Goal: Task Accomplishment & Management: Use online tool/utility

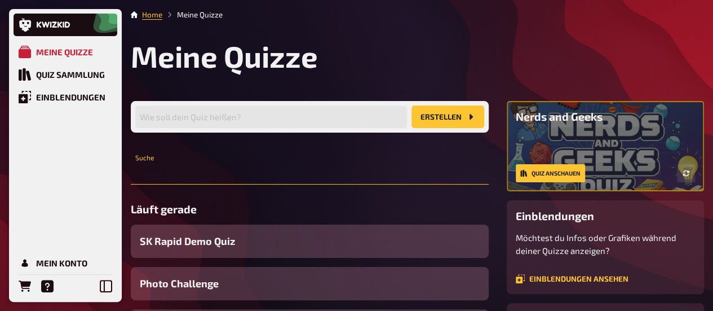
click at [178, 171] on input "text" at bounding box center [310, 173] width 358 height 23
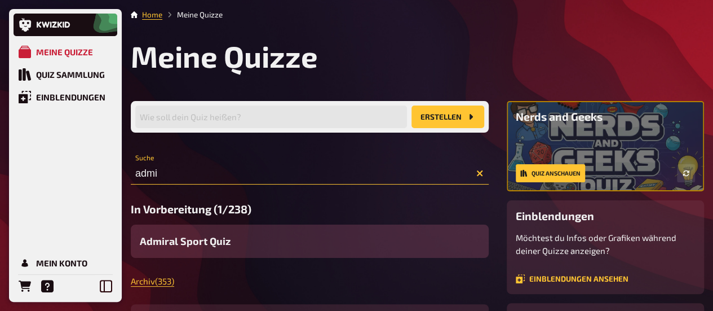
type input "admi"
click at [224, 244] on span "Admiral Sport Quiz" at bounding box center [185, 240] width 91 height 15
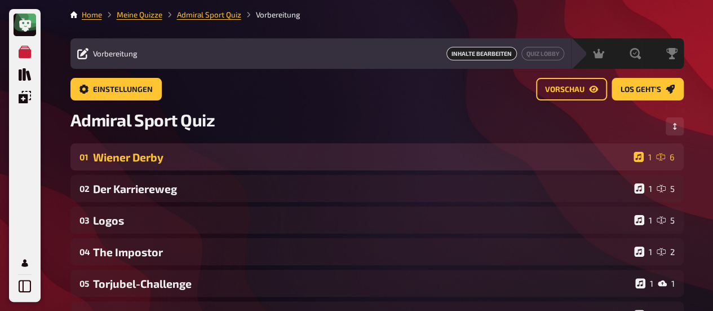
click at [137, 157] on div "Wiener Derby" at bounding box center [361, 157] width 536 height 13
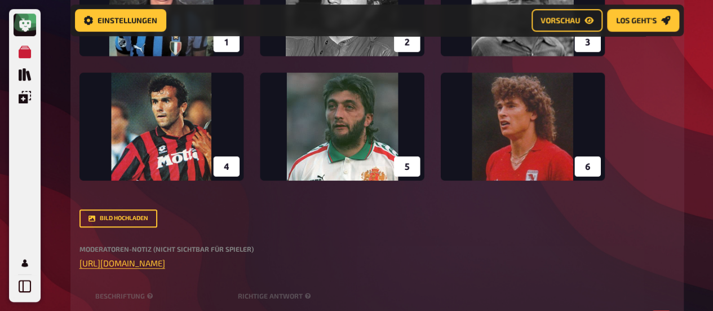
scroll to position [482, 0]
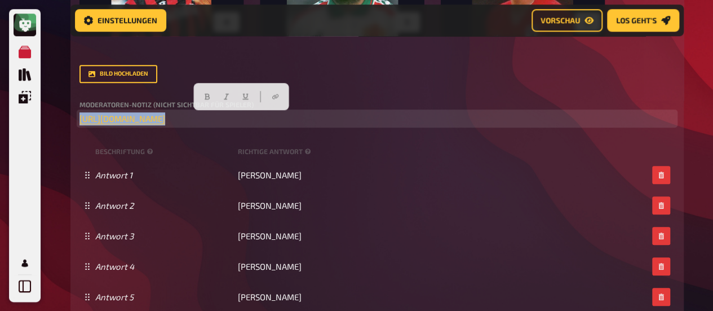
drag, startPoint x: 411, startPoint y: 118, endPoint x: 76, endPoint y: 122, distance: 335.0
click at [76, 122] on div "Wissen 6.00 Punkte Titel Wiener Derby Fragetext Welche Legenden des Wiener Fußb…" at bounding box center [377, 47] width 614 height 680
copy p "﻿ [URL][DOMAIN_NAME] ﻿"
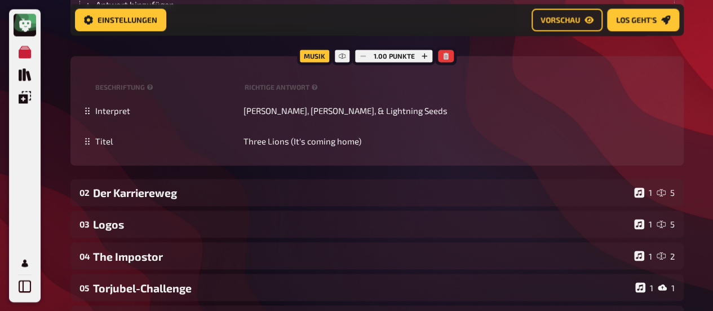
scroll to position [840, 0]
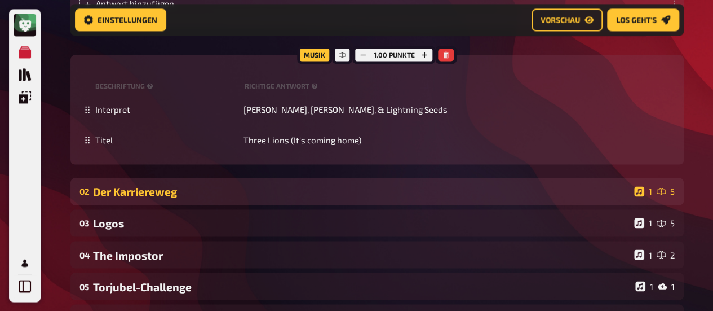
click at [209, 195] on div "Der Karriereweg" at bounding box center [361, 191] width 537 height 13
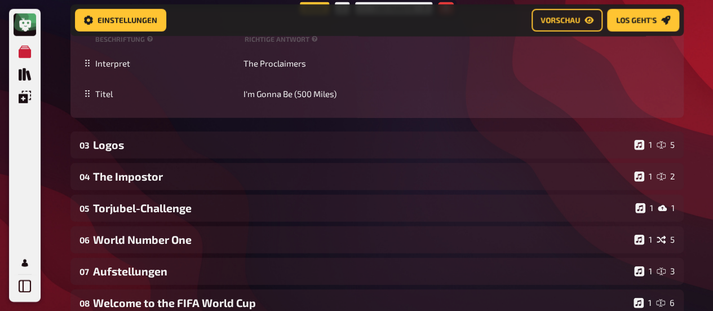
scroll to position [1507, 0]
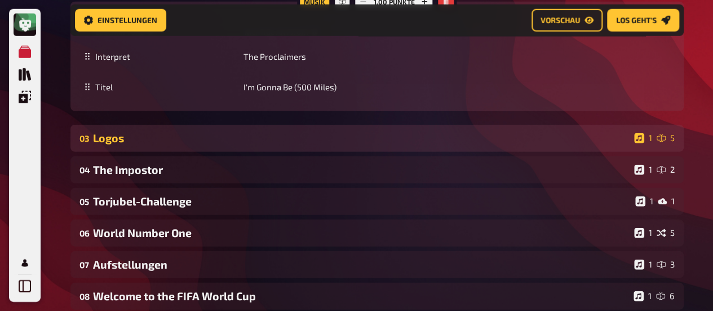
click at [203, 133] on div "03 Logos 1 5" at bounding box center [377, 138] width 614 height 27
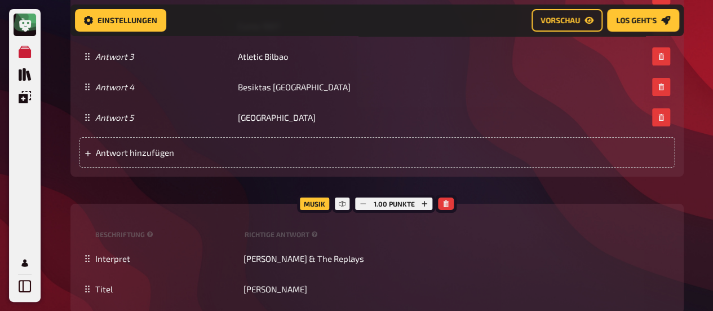
scroll to position [2246, 0]
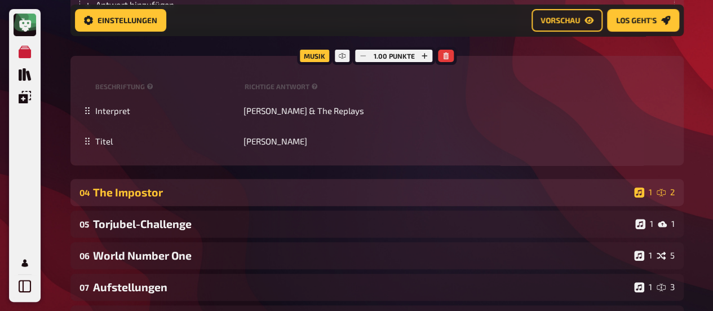
click at [109, 188] on div "04 The Impostor 1 2" at bounding box center [377, 192] width 614 height 27
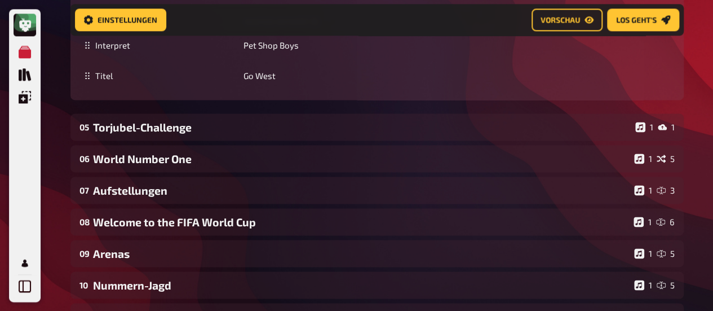
scroll to position [2876, 0]
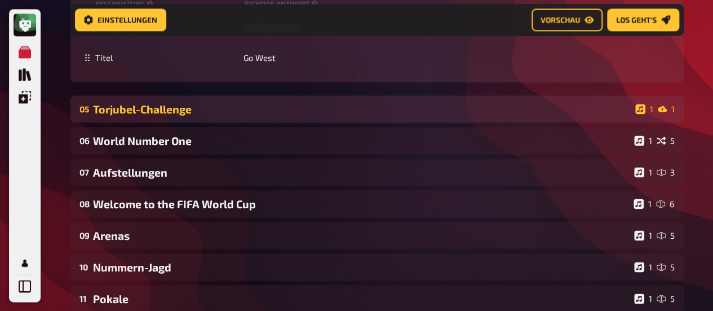
click at [233, 103] on div "Torjubel-Challenge" at bounding box center [362, 109] width 538 height 13
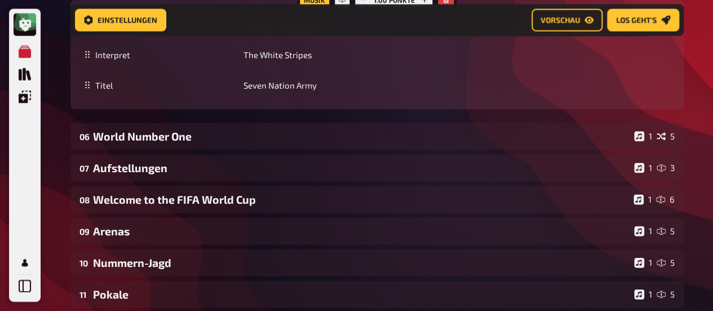
scroll to position [3282, 0]
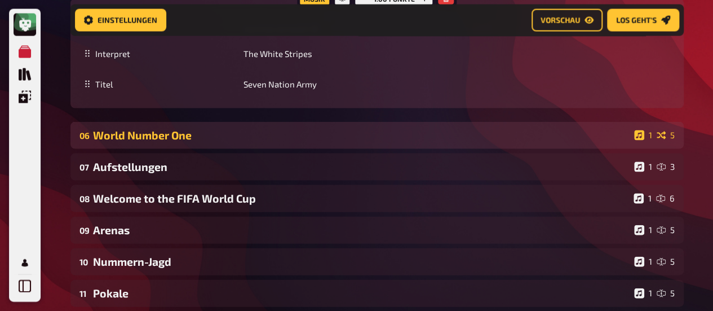
click at [173, 129] on div "World Number One" at bounding box center [361, 135] width 537 height 13
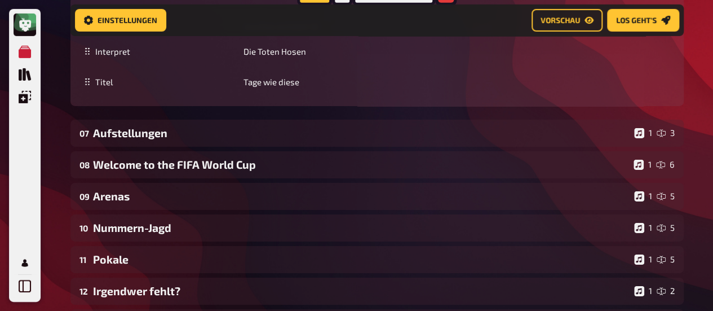
scroll to position [3923, 0]
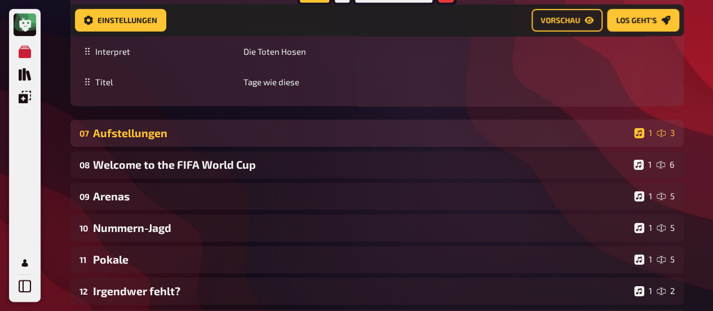
click at [200, 129] on div "07 Aufstellungen 1 3" at bounding box center [377, 133] width 614 height 27
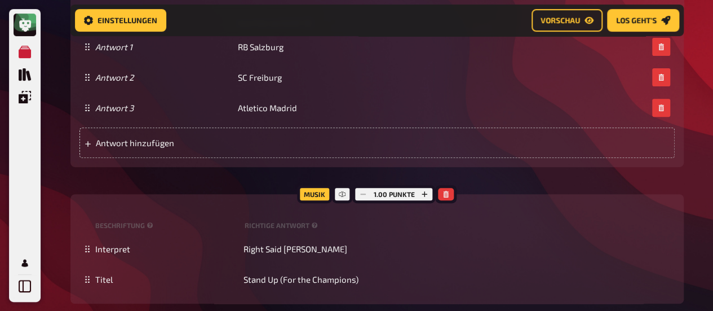
scroll to position [4534, 0]
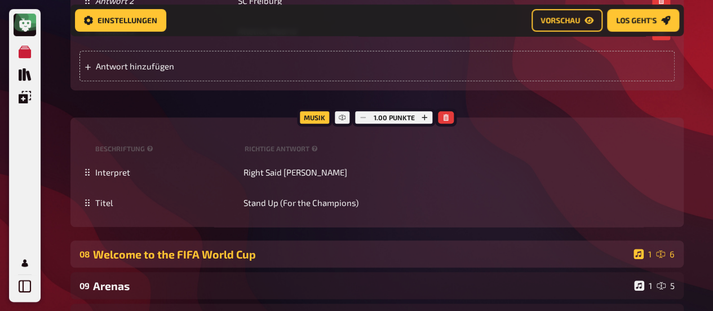
click at [164, 250] on div "08 Welcome to the FIFA World Cup 1 6" at bounding box center [377, 253] width 614 height 27
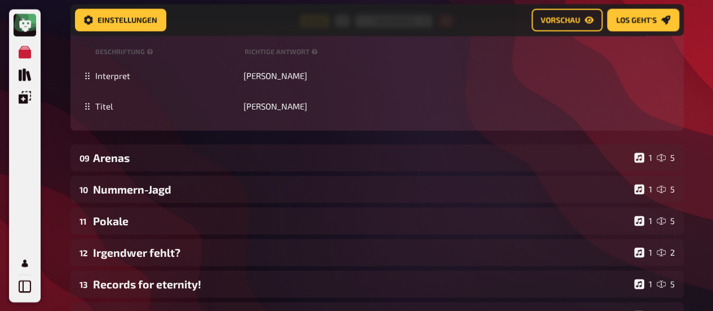
scroll to position [5217, 0]
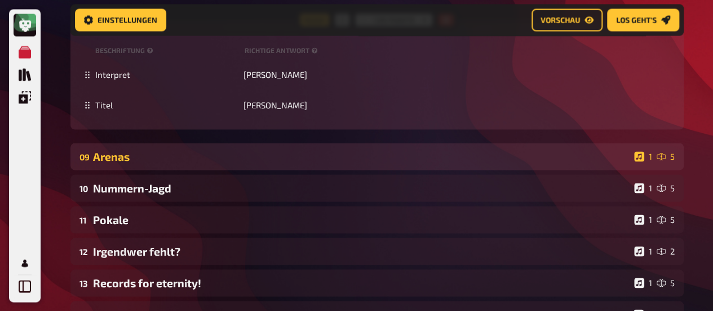
click at [161, 156] on div "09 Arenas 1 5" at bounding box center [377, 156] width 614 height 27
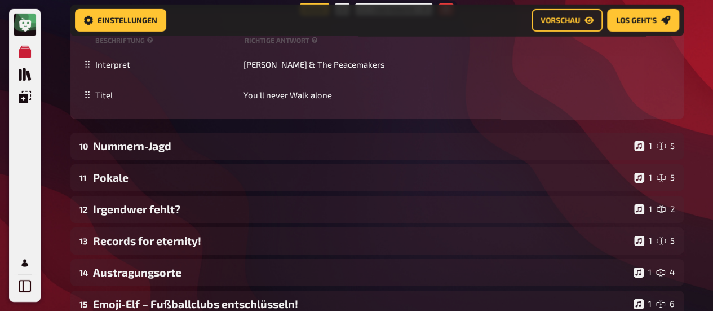
scroll to position [6028, 0]
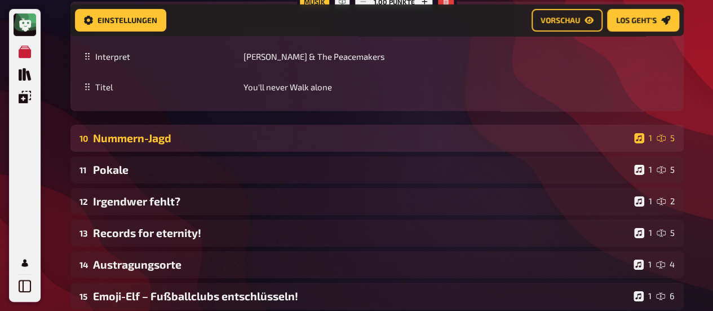
click at [201, 131] on div "Nummern-Jagd" at bounding box center [361, 137] width 537 height 13
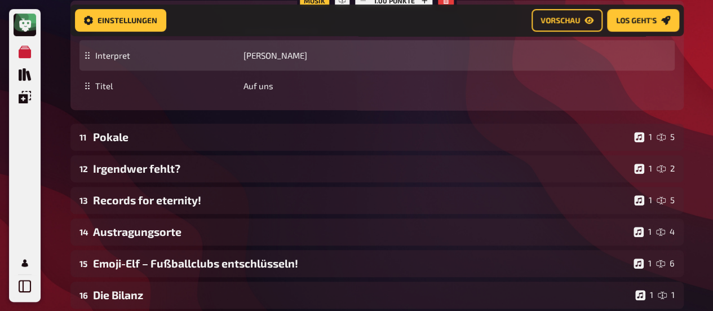
scroll to position [6650, 0]
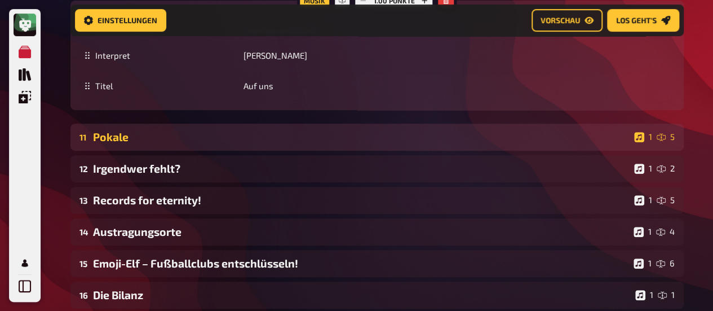
click at [236, 130] on div "Pokale" at bounding box center [361, 136] width 537 height 13
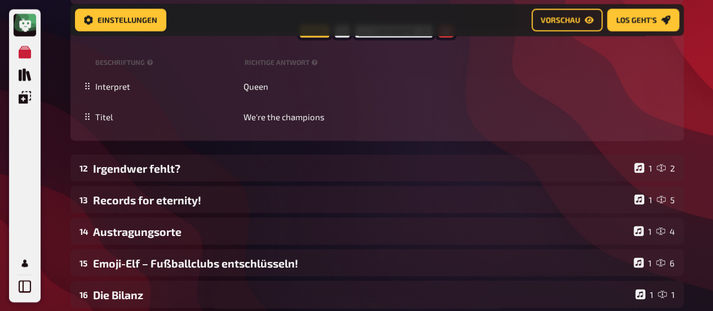
scroll to position [7413, 0]
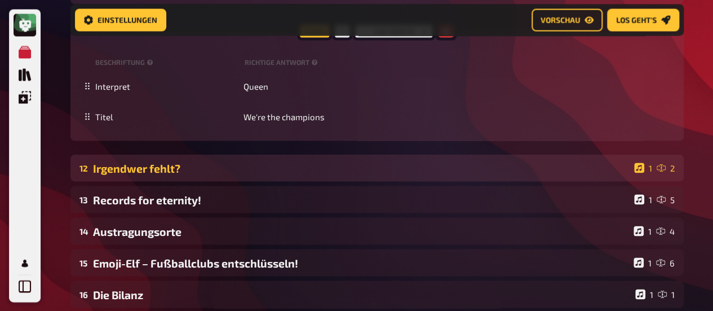
click at [226, 161] on div "Irgendwer fehlt?" at bounding box center [361, 167] width 537 height 13
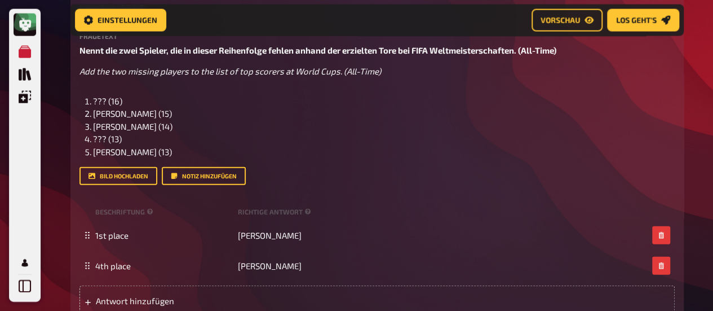
scroll to position [7638, 0]
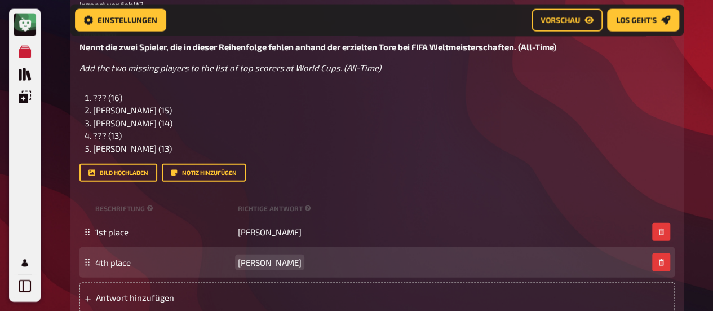
click at [264, 257] on span "[PERSON_NAME]" at bounding box center [270, 262] width 64 height 10
click at [261, 257] on span "[PERSON_NAME]" at bounding box center [270, 262] width 64 height 10
click at [262, 257] on span "[PERSON_NAME]" at bounding box center [270, 262] width 64 height 10
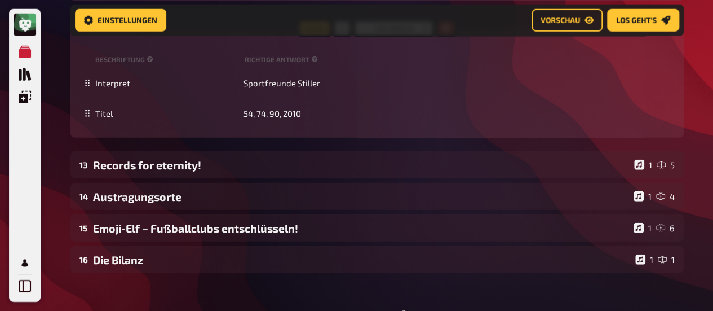
scroll to position [7960, 0]
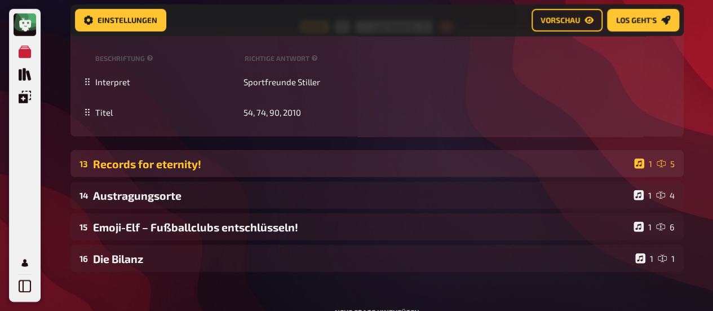
click at [147, 157] on div "Records for eternity!" at bounding box center [361, 163] width 537 height 13
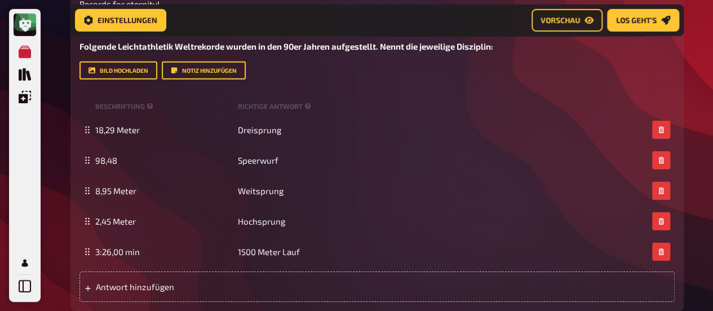
scroll to position [8192, 0]
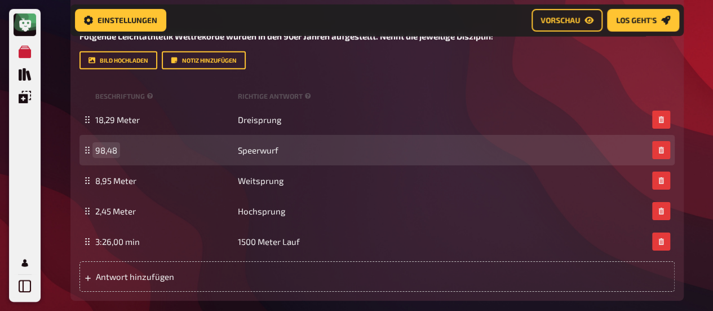
click at [117, 145] on span "98,48" at bounding box center [106, 150] width 22 height 10
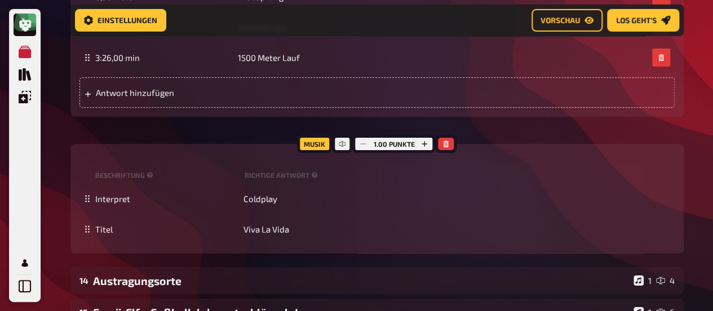
scroll to position [8377, 0]
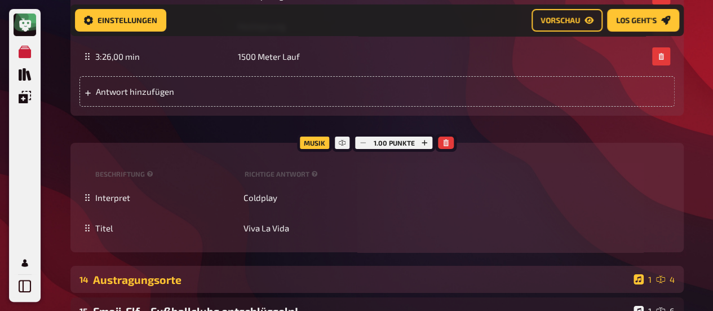
click at [180, 266] on div "14 Austragungsorte 1 4" at bounding box center [377, 279] width 614 height 27
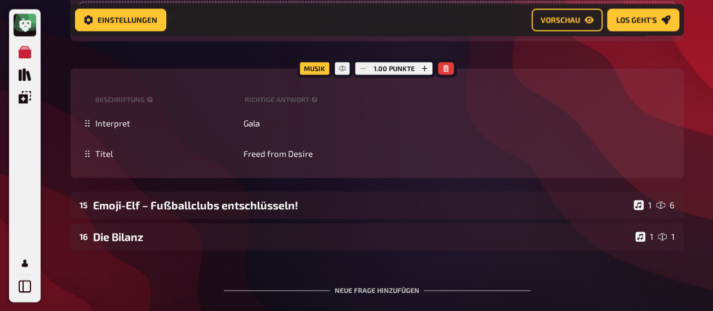
scroll to position [9299, 0]
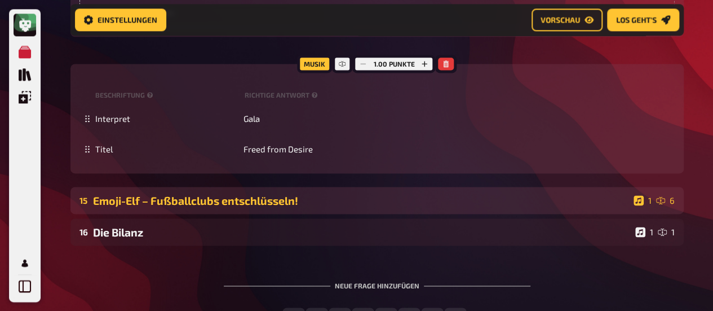
click at [215, 194] on div "Emoji-Elf – Fußballclubs entschlüsseln!" at bounding box center [361, 200] width 536 height 13
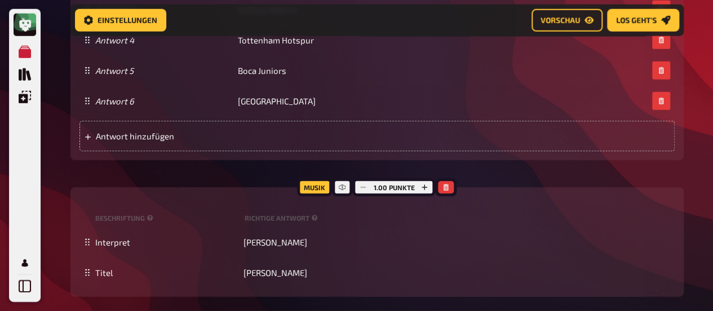
scroll to position [10288, 0]
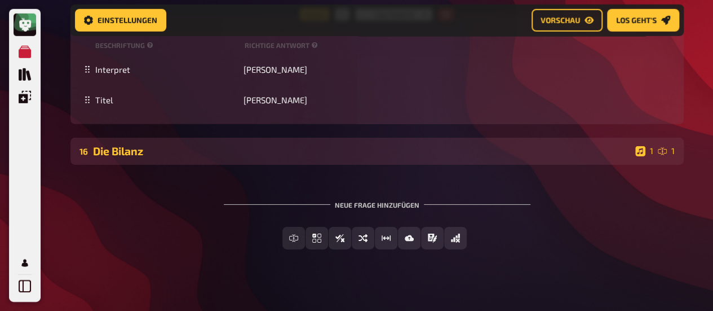
click at [259, 149] on div "16 Die Bilanz 1 1" at bounding box center [377, 151] width 614 height 27
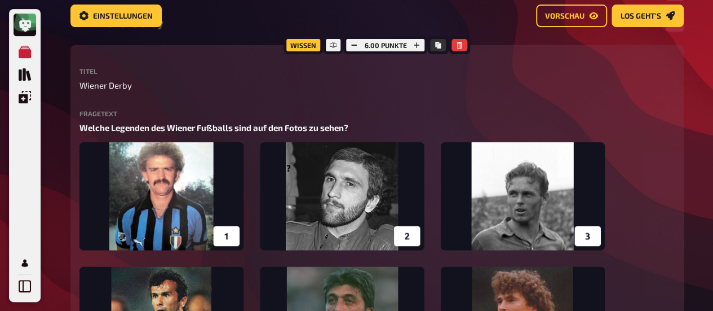
scroll to position [0, 0]
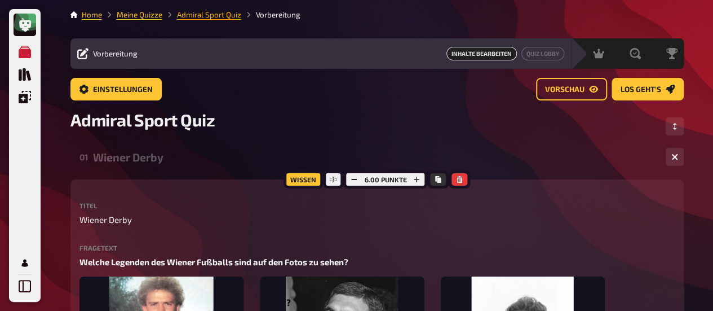
click at [218, 16] on link "Admiral Sport Quiz" at bounding box center [209, 14] width 64 height 9
